Goal: Task Accomplishment & Management: Manage account settings

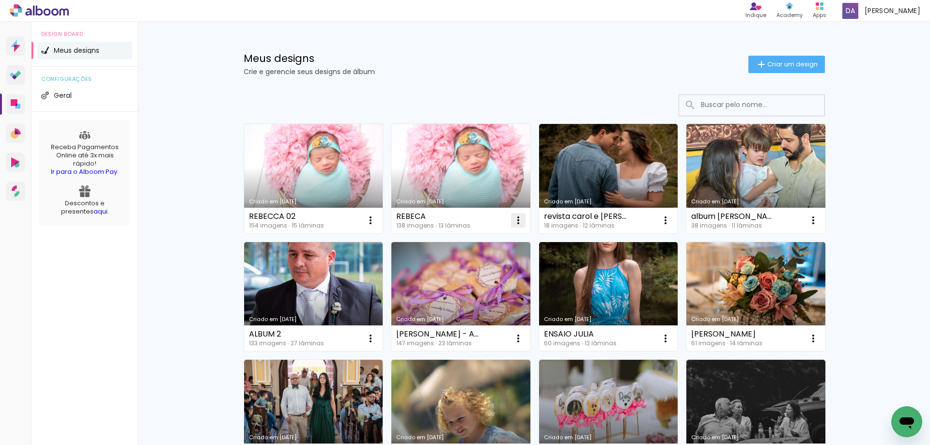
click at [515, 221] on iron-icon at bounding box center [518, 221] width 12 height 12
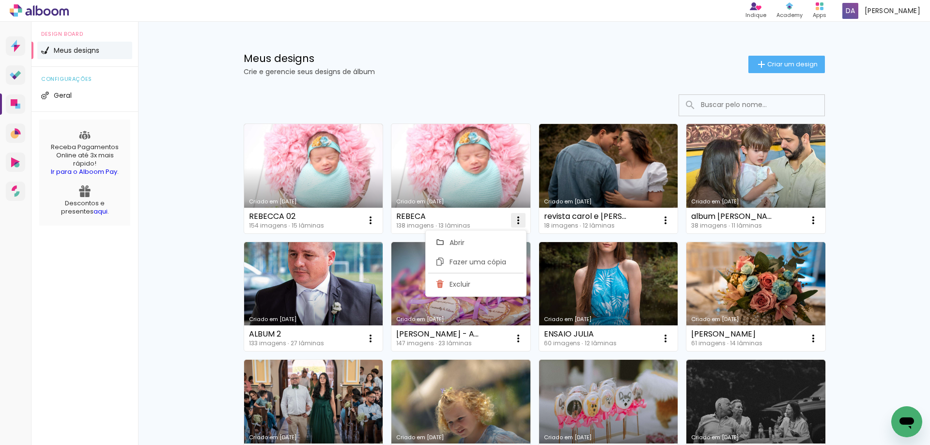
drag, startPoint x: 464, startPoint y: 286, endPoint x: 473, endPoint y: 288, distance: 8.5
click at [468, 288] on span "Excluir" at bounding box center [459, 284] width 21 height 7
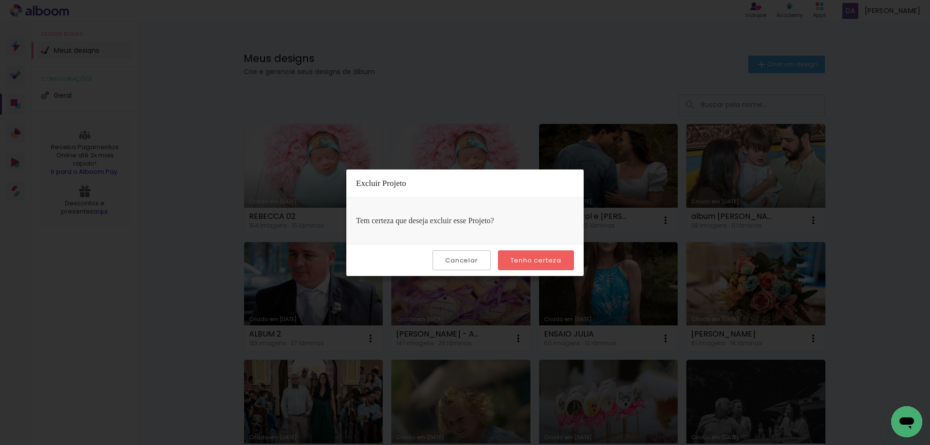
click at [0, 0] on slot "Tenho certeza" at bounding box center [0, 0] width 0 height 0
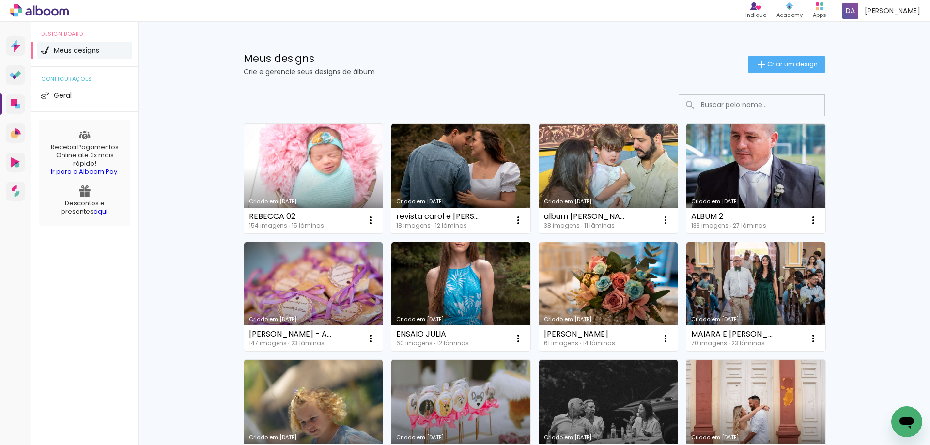
click at [289, 167] on link "Criado em [DATE]" at bounding box center [313, 178] width 139 height 109
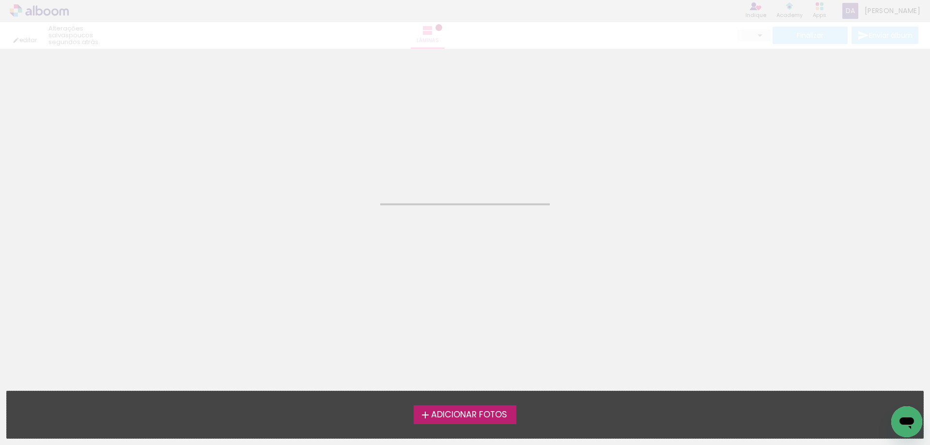
click at [289, 167] on neon-animated-pages "Confirmar Cancelar" at bounding box center [465, 247] width 930 height 396
